Goal: Information Seeking & Learning: Learn about a topic

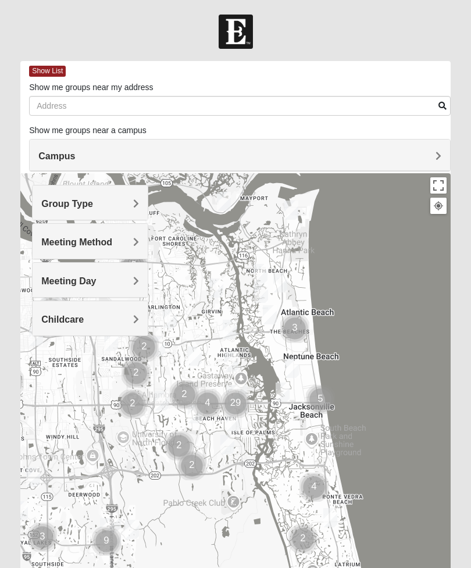
click at [129, 205] on h4 "Group Type" at bounding box center [90, 203] width 98 height 11
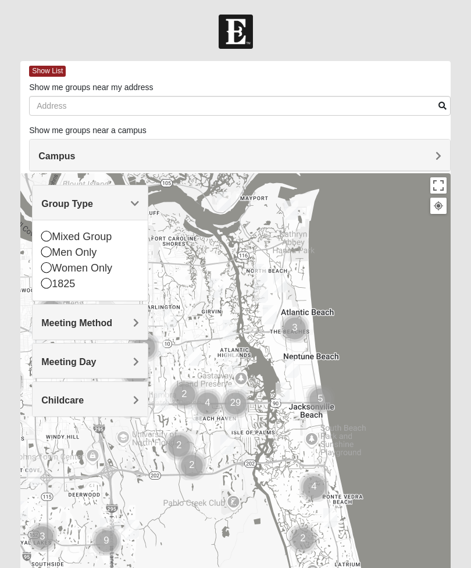
click at [44, 250] on icon at bounding box center [46, 251] width 10 height 10
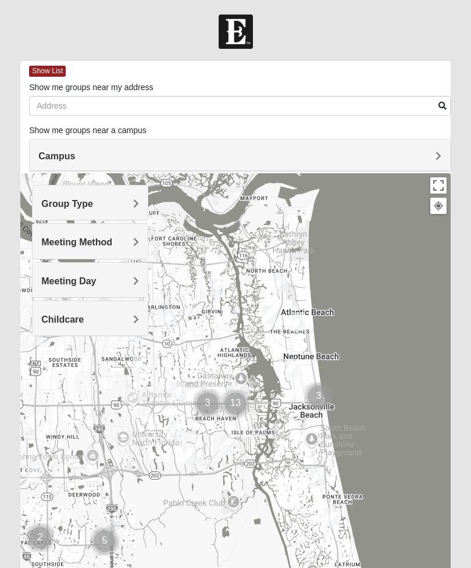
click at [52, 245] on span "Meeting Method" at bounding box center [76, 242] width 71 height 10
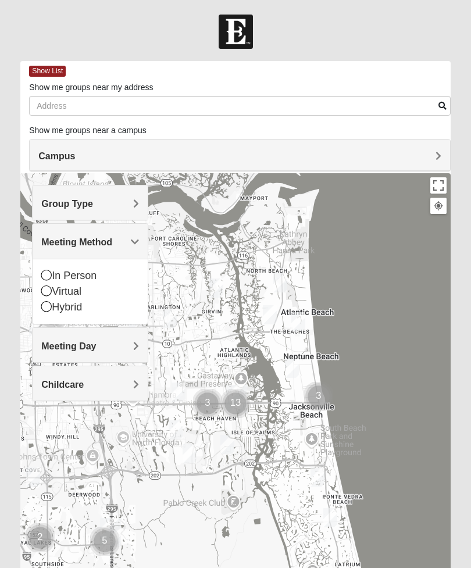
click at [45, 271] on icon at bounding box center [46, 275] width 10 height 10
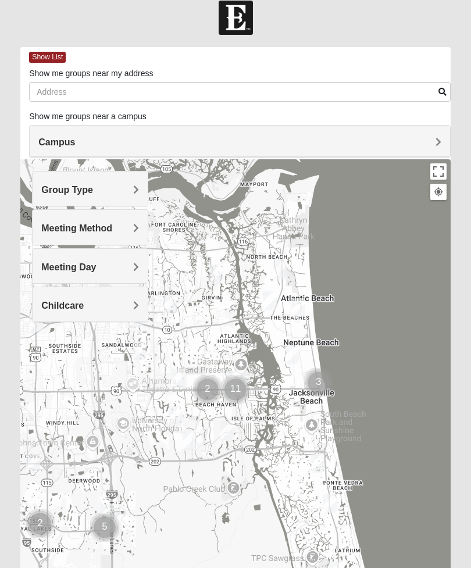
scroll to position [14, 0]
click at [43, 308] on span "Childcare" at bounding box center [62, 305] width 42 height 10
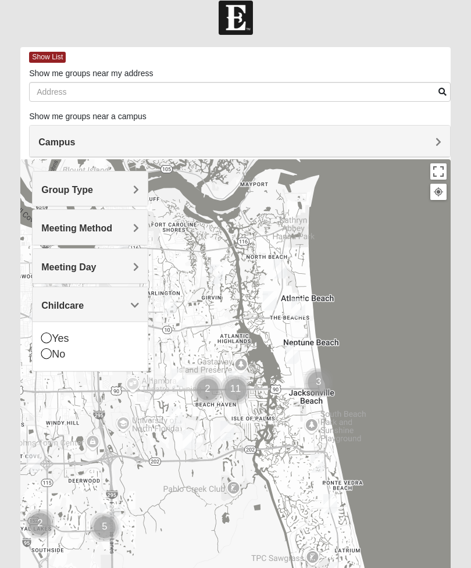
click at [45, 338] on icon at bounding box center [46, 337] width 10 height 10
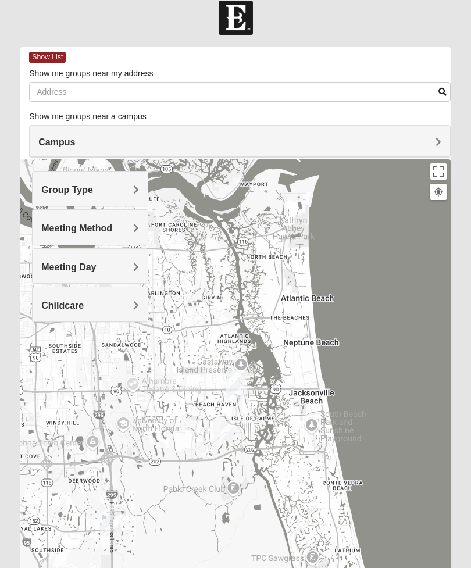
click at [47, 307] on span "Childcare" at bounding box center [62, 305] width 42 height 10
click at [44, 348] on icon at bounding box center [46, 347] width 10 height 10
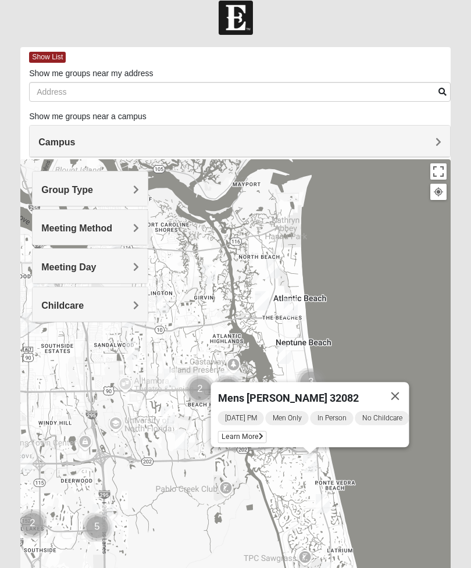
click at [249, 433] on span "Learn More" at bounding box center [242, 437] width 49 height 12
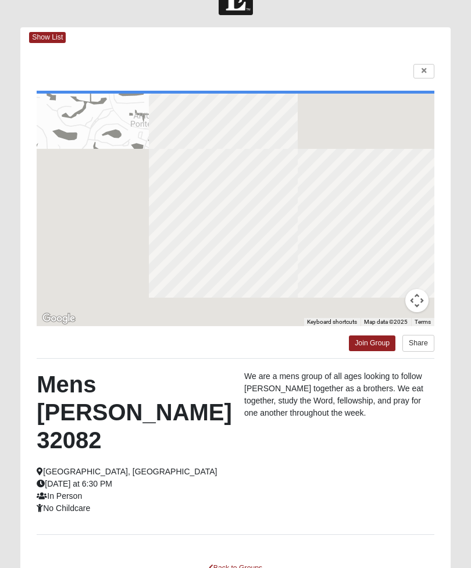
scroll to position [0, 0]
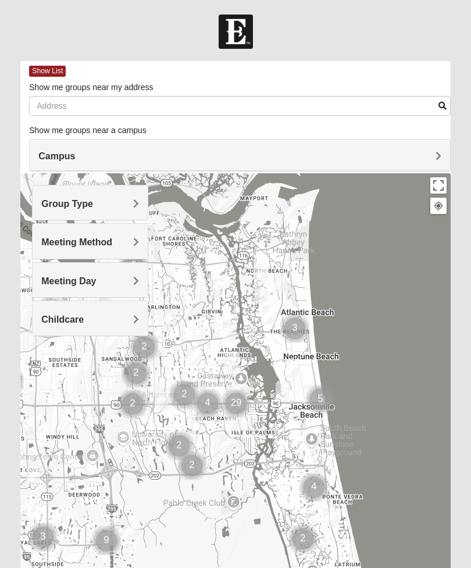
click at [113, 196] on div "Group Type" at bounding box center [90, 202] width 115 height 34
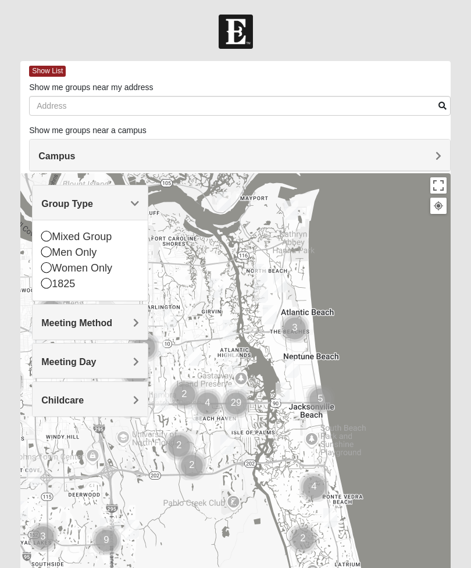
click at [45, 250] on icon at bounding box center [46, 251] width 10 height 10
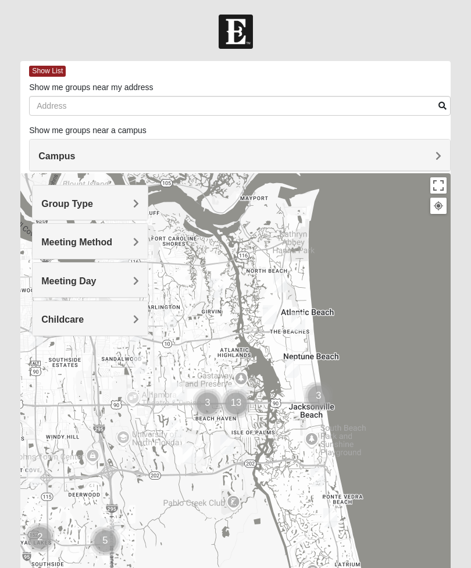
click at [59, 242] on span "Meeting Method" at bounding box center [76, 242] width 71 height 10
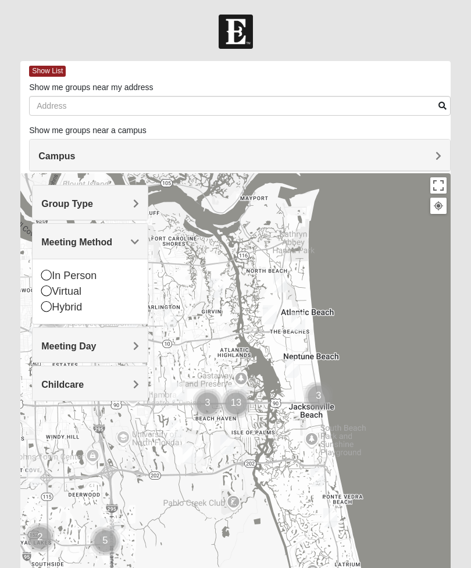
click at [45, 273] on icon at bounding box center [46, 275] width 10 height 10
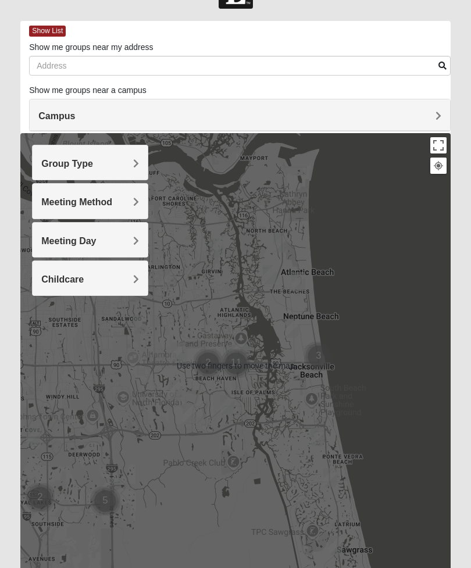
scroll to position [47, 0]
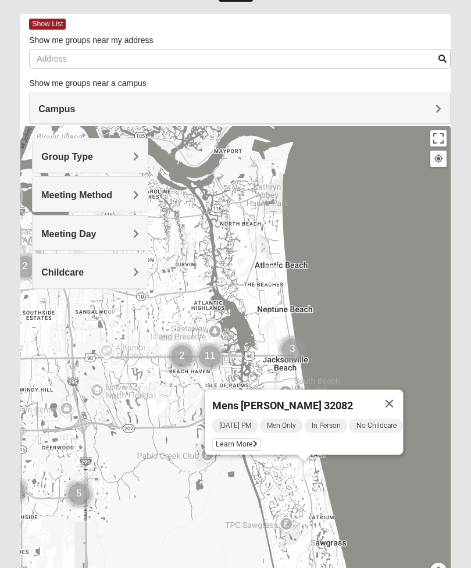
click at [403, 397] on button "Close" at bounding box center [389, 403] width 28 height 28
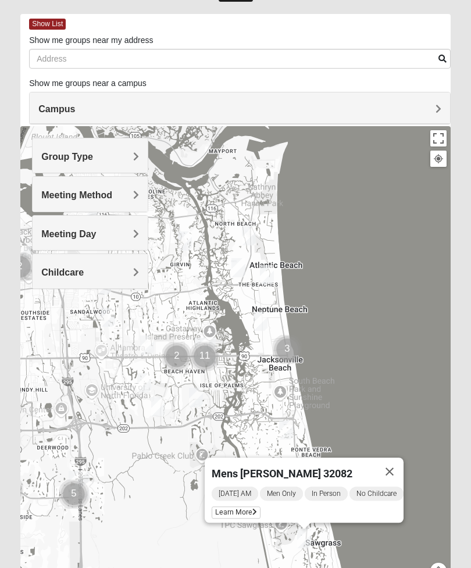
click at [239, 508] on span "Learn More" at bounding box center [236, 512] width 49 height 12
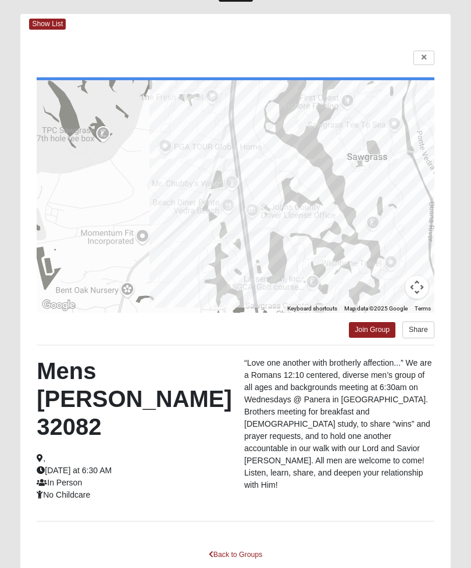
click at [428, 54] on link at bounding box center [423, 58] width 21 height 15
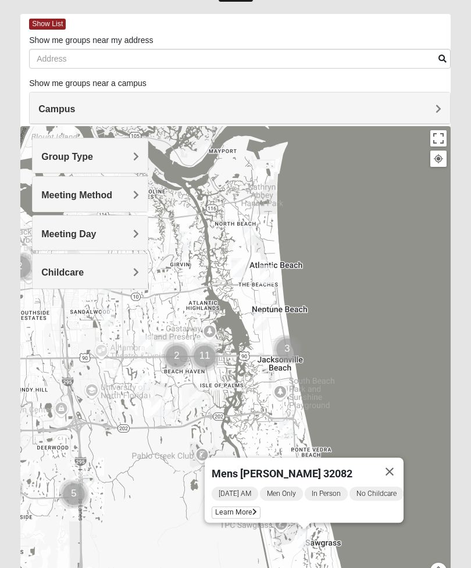
click at [401, 474] on button "Close" at bounding box center [389, 471] width 28 height 28
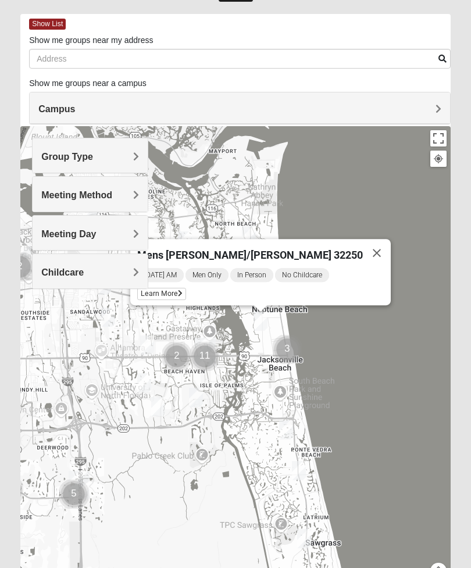
click at [186, 289] on span "Learn More" at bounding box center [161, 294] width 49 height 12
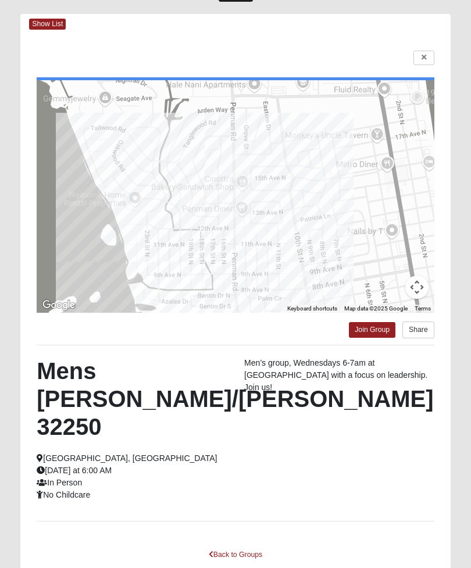
click at [431, 54] on link at bounding box center [423, 58] width 21 height 15
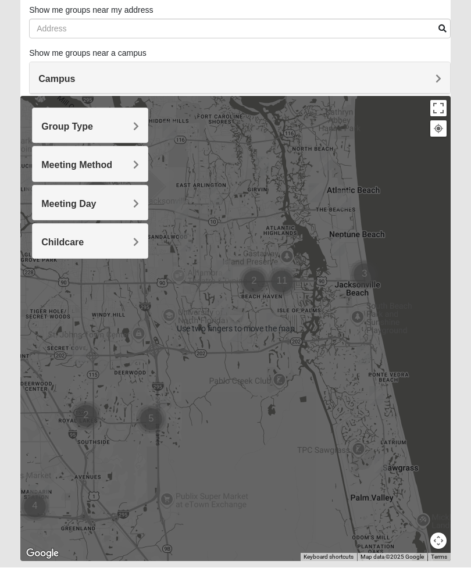
scroll to position [69, 0]
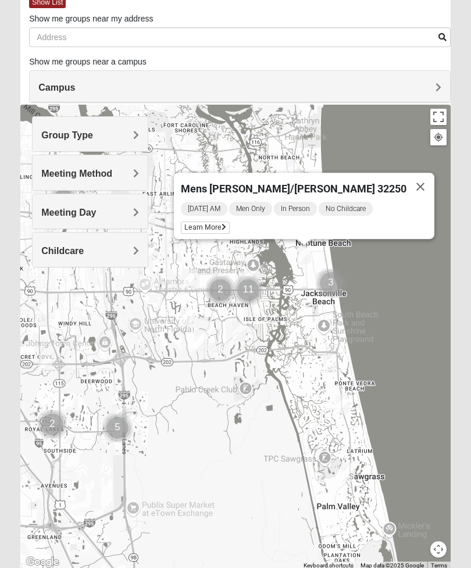
click at [230, 224] on span "Learn More" at bounding box center [205, 227] width 49 height 12
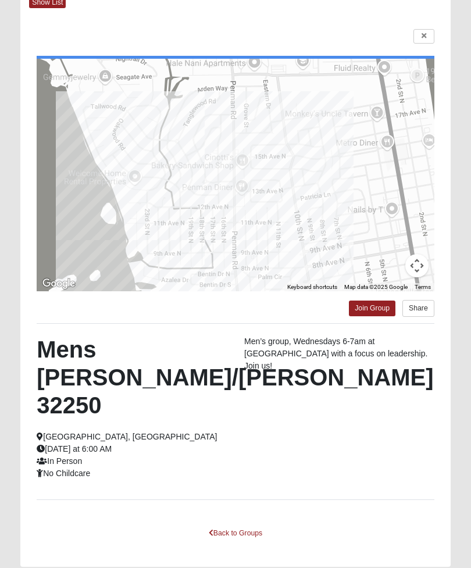
click at [428, 31] on link at bounding box center [423, 36] width 21 height 15
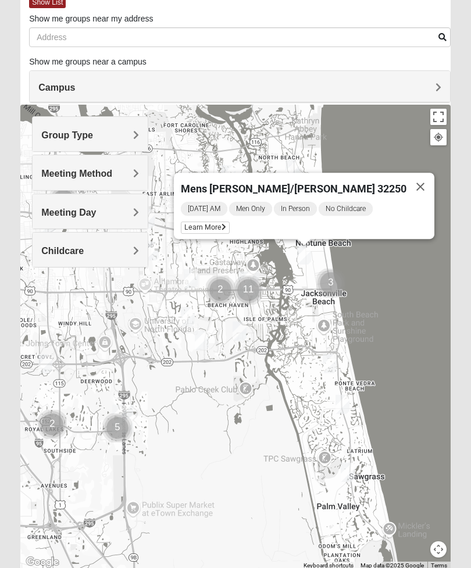
click at [406, 191] on button "Close" at bounding box center [420, 187] width 28 height 28
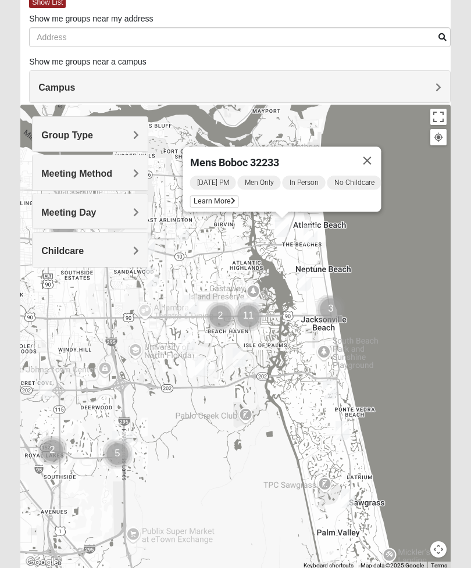
click at [381, 154] on button "Close" at bounding box center [367, 160] width 28 height 28
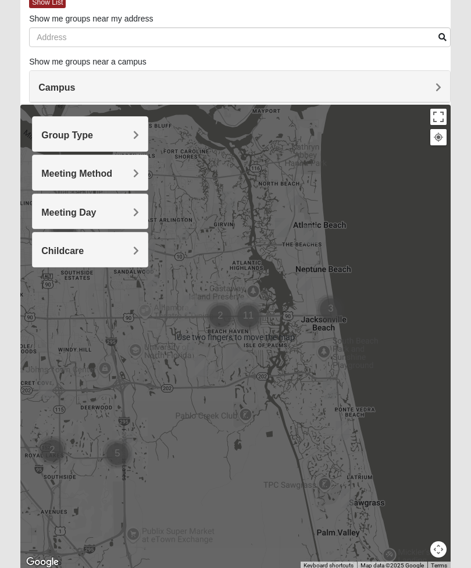
scroll to position [77, 0]
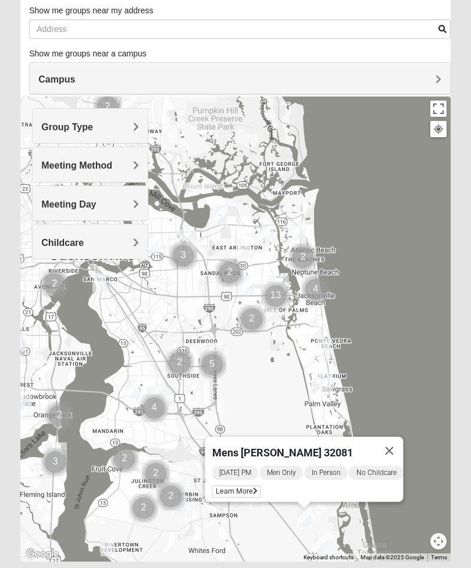
click at [242, 489] on span "Learn More" at bounding box center [236, 491] width 49 height 12
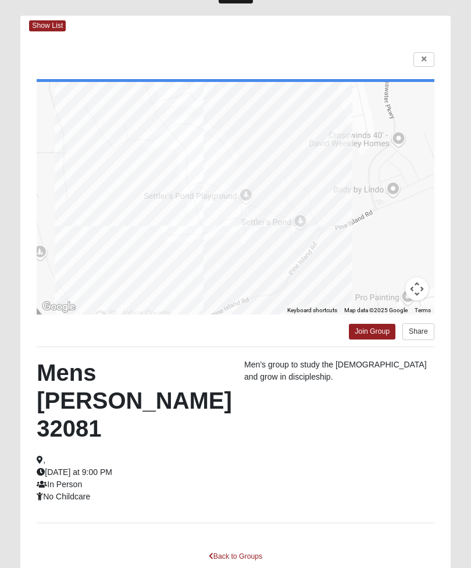
click at [423, 58] on icon at bounding box center [423, 59] width 5 height 7
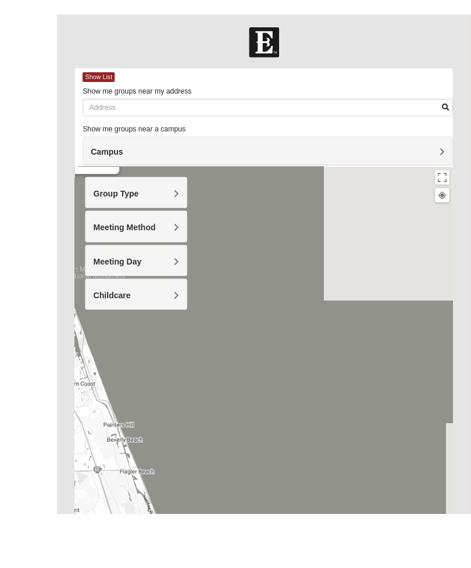
scroll to position [77, 0]
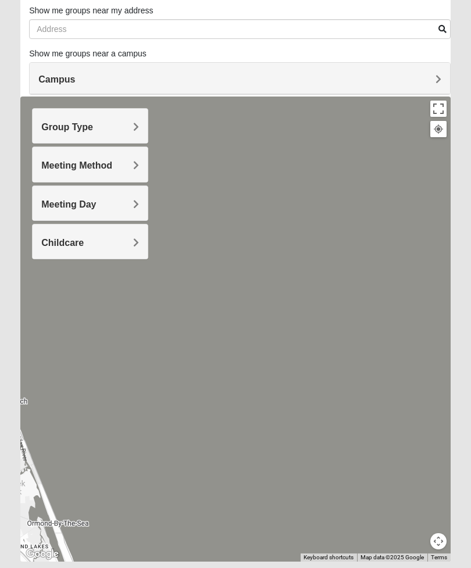
click at [443, 101] on button "Toggle fullscreen view" at bounding box center [438, 109] width 16 height 16
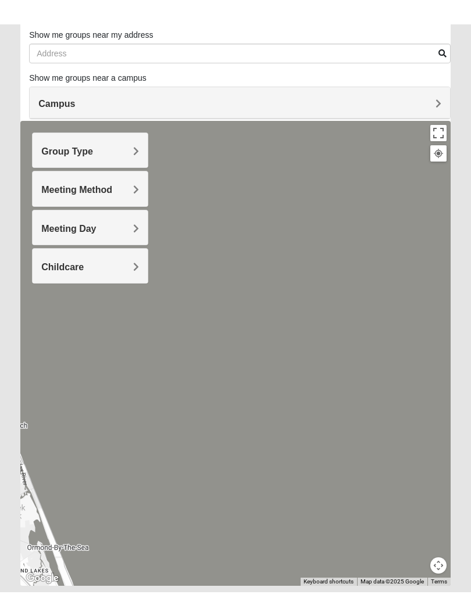
scroll to position [12, 0]
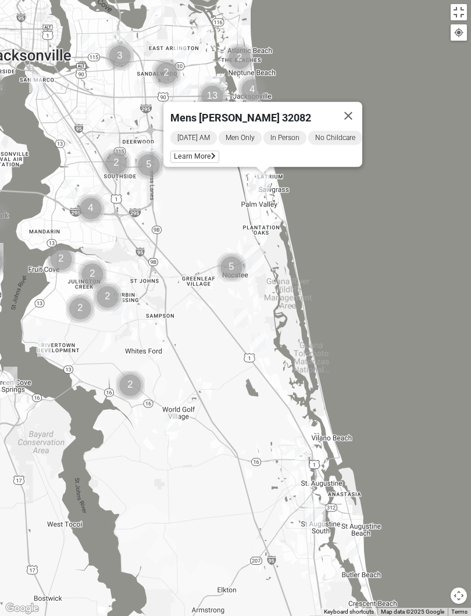
click at [194, 152] on span "Learn More" at bounding box center [194, 157] width 49 height 12
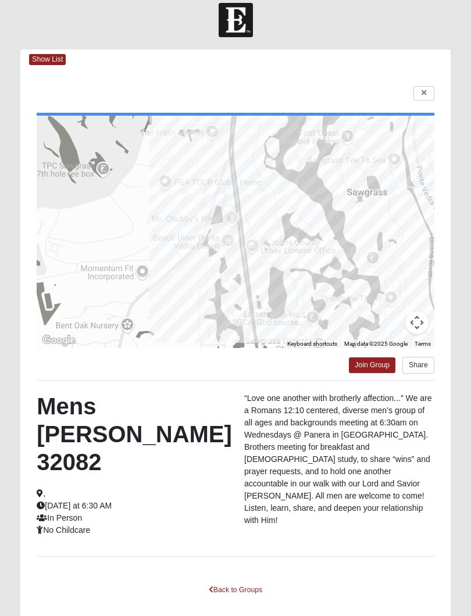
click at [421, 91] on html "Log In Find A Group Error Show List Loading Groups" at bounding box center [235, 327] width 471 height 679
click at [425, 94] on html "Log In Find A Group Error Show List Loading Groups" at bounding box center [235, 327] width 471 height 679
click at [423, 98] on html "Log In Find A Group Error Show List Loading Groups" at bounding box center [235, 327] width 471 height 679
click at [422, 95] on html "Log In Find A Group Error Show List Loading Groups" at bounding box center [235, 327] width 471 height 679
click at [428, 95] on html "Log In Find A Group Error Show List Loading Groups" at bounding box center [235, 327] width 471 height 679
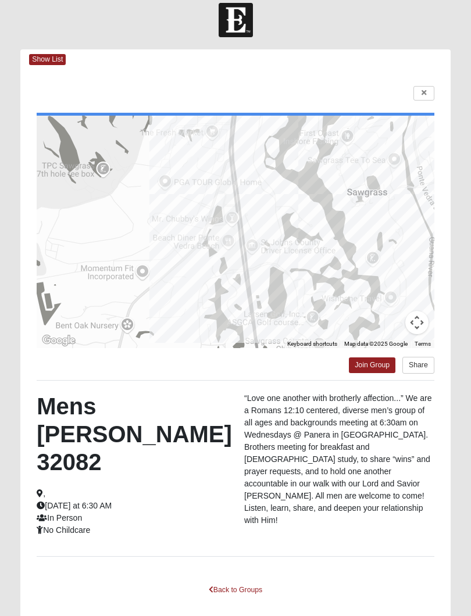
click at [424, 99] on html "Log In Find A Group Error Show List Loading Groups" at bounding box center [235, 327] width 471 height 679
click at [435, 102] on html "Log In Find A Group Error Show List Loading Groups" at bounding box center [235, 327] width 471 height 679
click at [429, 98] on html "Log In Find A Group Error Show List Loading Groups" at bounding box center [235, 327] width 471 height 679
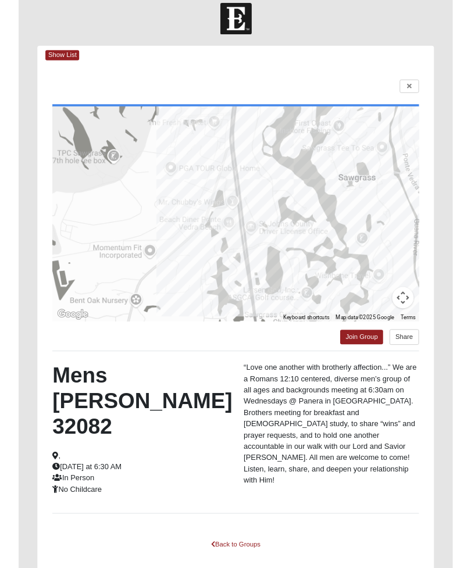
scroll to position [38, 0]
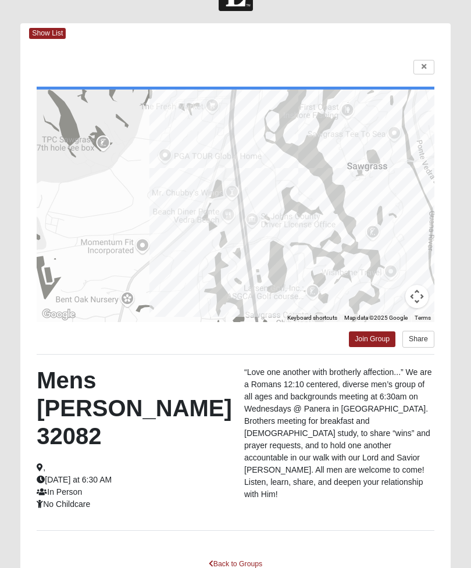
click at [428, 67] on link at bounding box center [423, 67] width 21 height 15
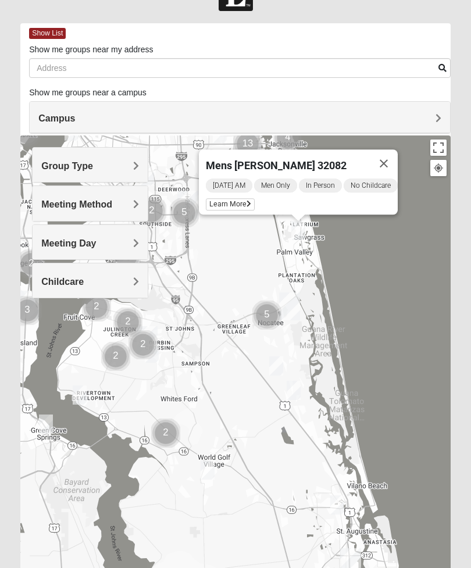
click at [392, 162] on button "Close" at bounding box center [384, 163] width 28 height 28
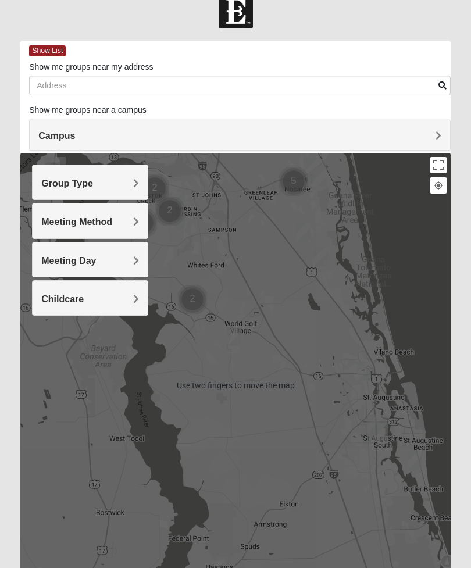
scroll to position [0, 0]
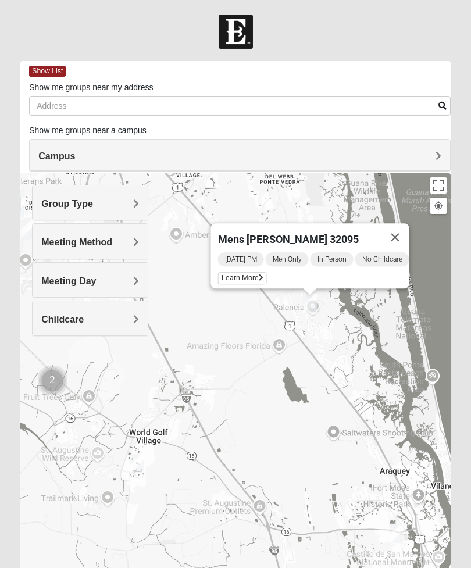
click at [253, 274] on span "Learn More" at bounding box center [242, 278] width 49 height 12
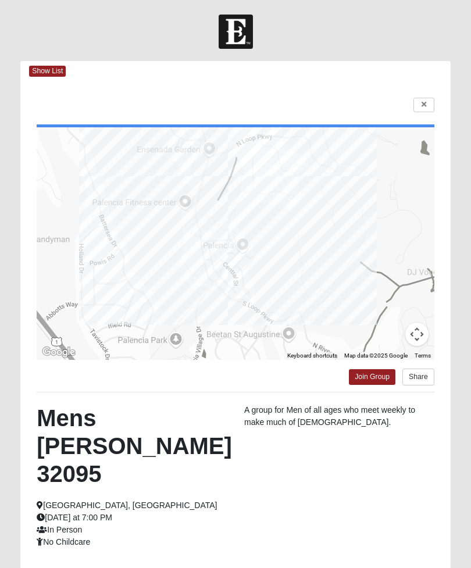
click at [425, 109] on link at bounding box center [423, 105] width 21 height 15
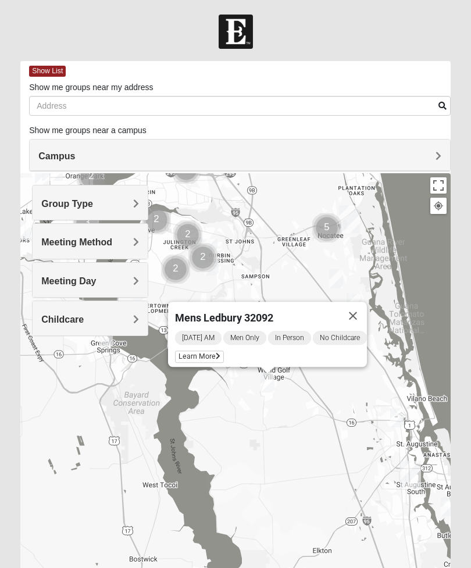
click at [357, 318] on button "Close" at bounding box center [353, 316] width 28 height 28
